Goal: Information Seeking & Learning: Learn about a topic

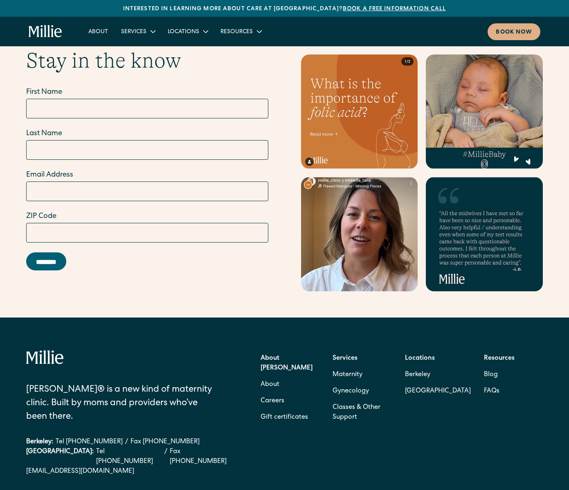
scroll to position [3178, 0]
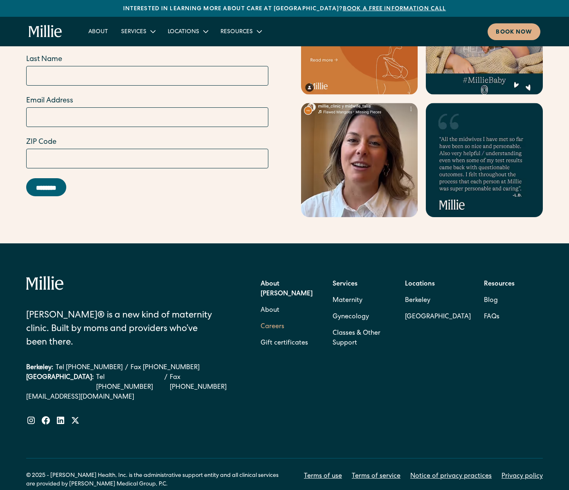
click at [271, 318] on link "Careers" at bounding box center [273, 326] width 24 height 16
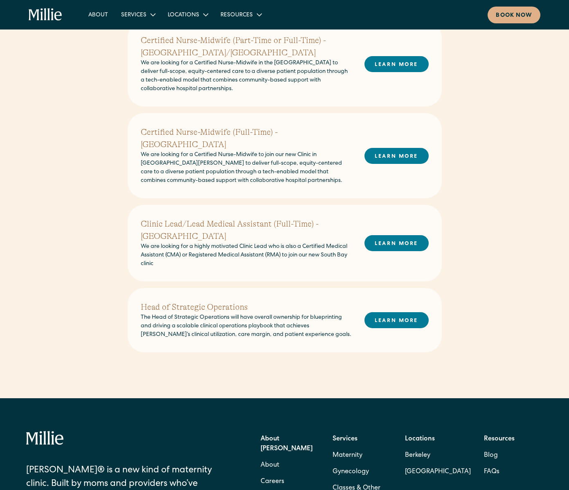
scroll to position [248, 0]
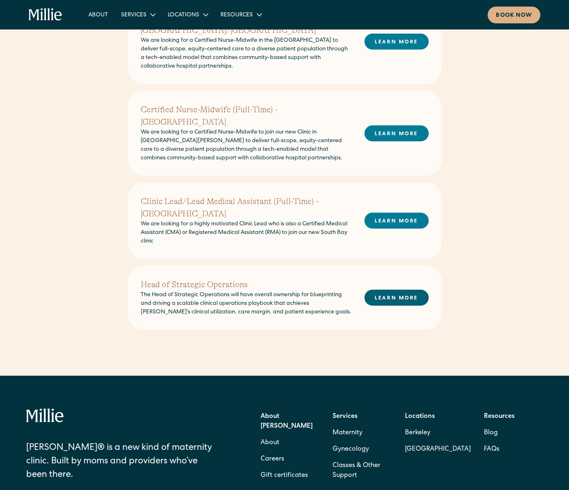
click at [366, 290] on link "LEARN MORE" at bounding box center [397, 297] width 64 height 16
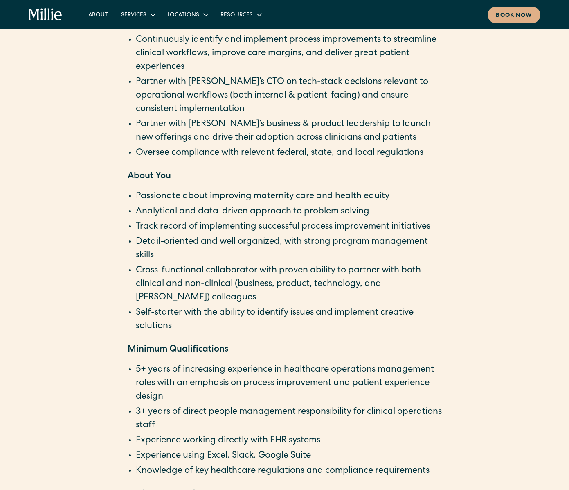
scroll to position [1026, 0]
